Goal: Task Accomplishment & Management: Use online tool/utility

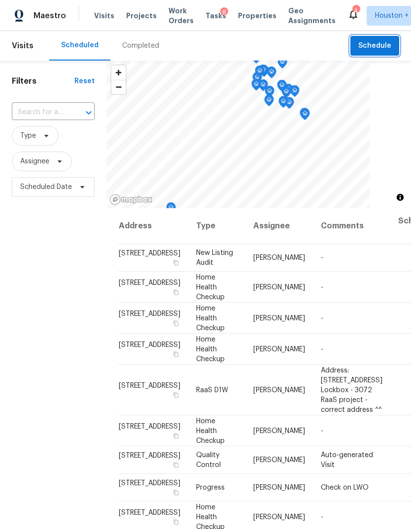
click at [384, 38] on button "Schedule" at bounding box center [374, 46] width 49 height 20
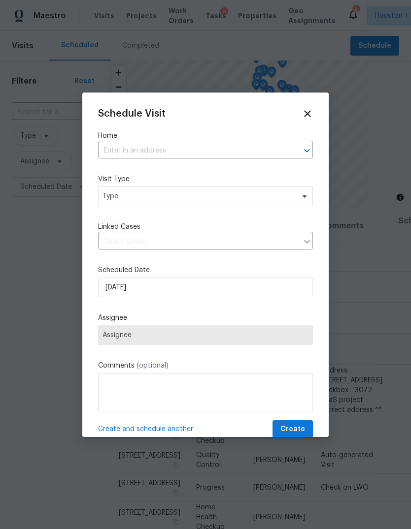
click at [258, 147] on input "text" at bounding box center [191, 150] width 187 height 15
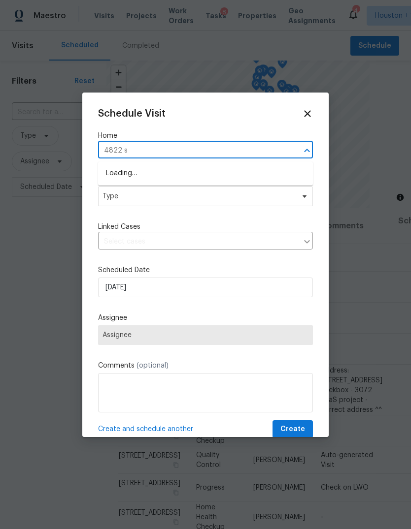
type input "4822 s"
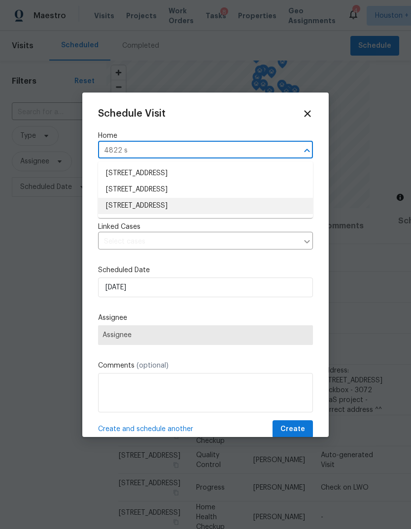
click at [256, 208] on li "[STREET_ADDRESS]" at bounding box center [205, 206] width 215 height 16
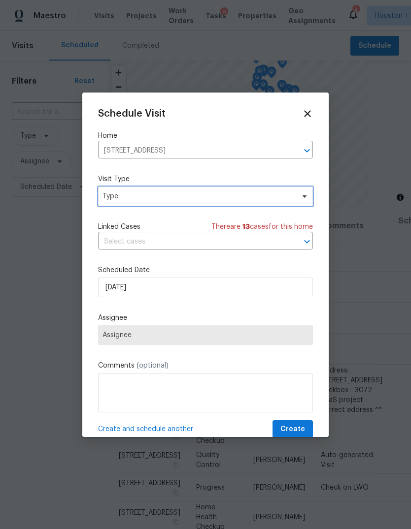
click at [287, 201] on span "Type" at bounding box center [198, 197] width 192 height 10
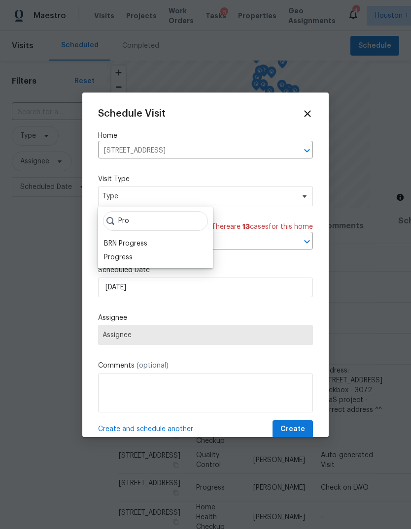
type input "Pro"
click at [123, 257] on div "Progress" at bounding box center [118, 258] width 29 height 10
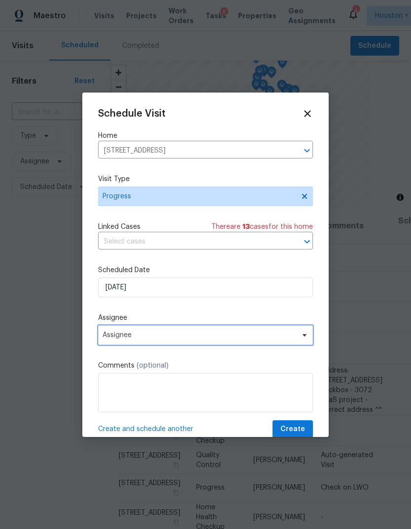
click at [113, 345] on span "Assignee" at bounding box center [205, 335] width 215 height 20
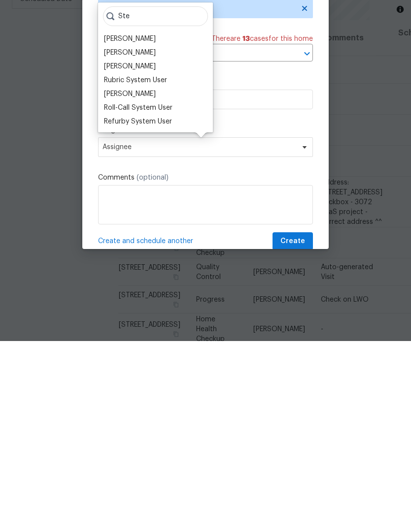
type input "Ste"
click at [137, 236] on div "[PERSON_NAME]" at bounding box center [130, 241] width 52 height 10
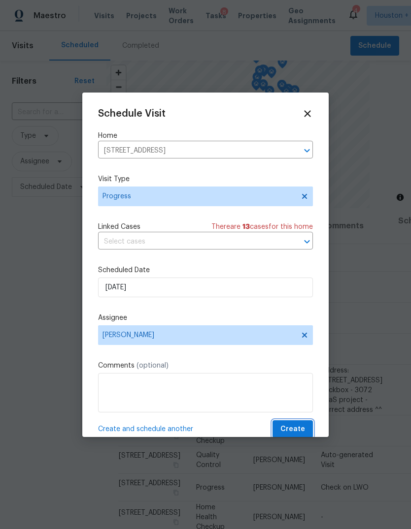
click at [297, 428] on span "Create" at bounding box center [292, 429] width 25 height 12
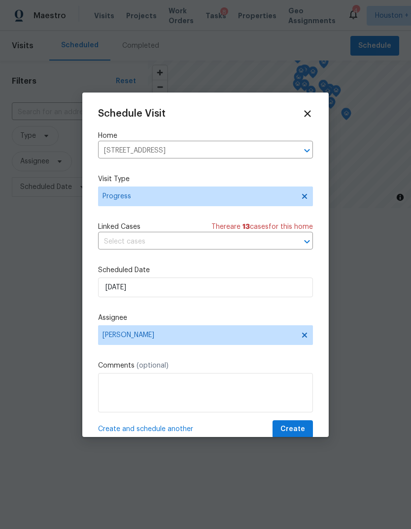
scroll to position [0, 0]
